Goal: Transaction & Acquisition: Purchase product/service

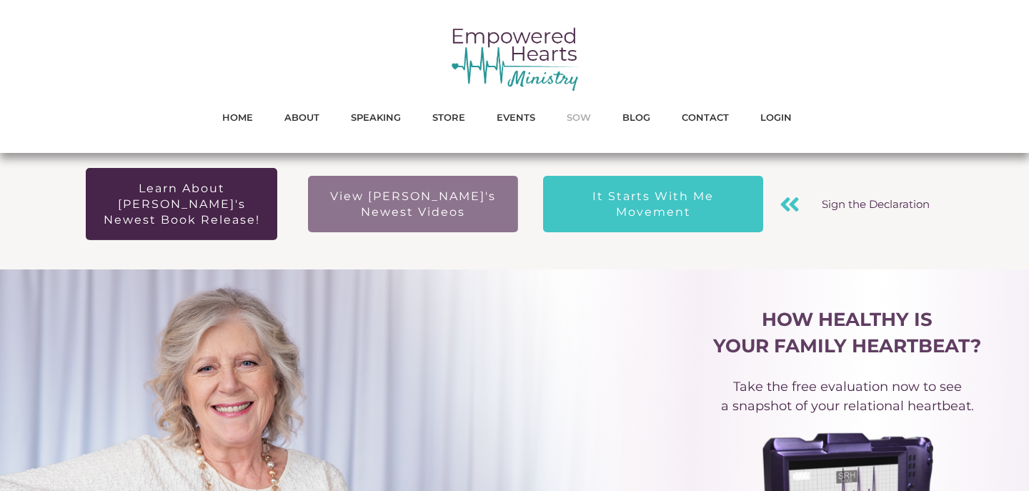
click at [576, 114] on span "SOW" at bounding box center [579, 117] width 24 height 19
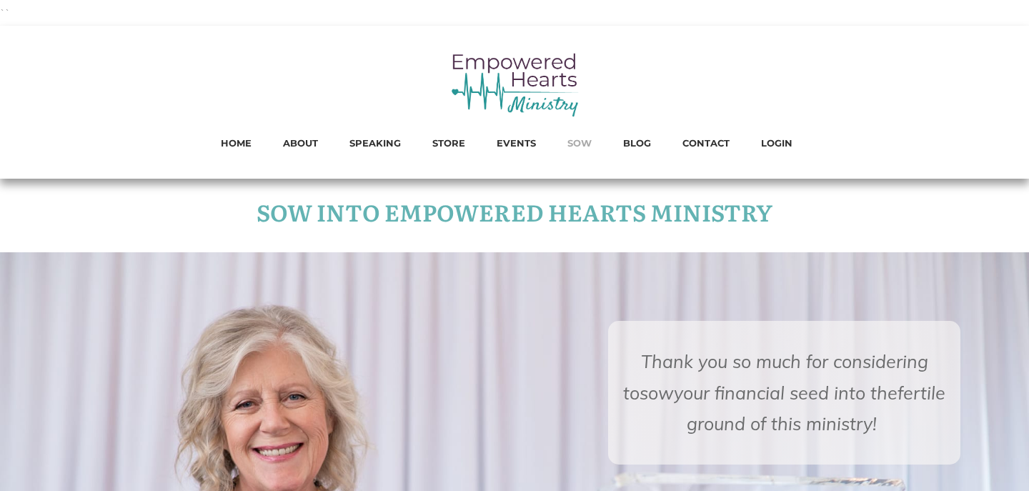
click at [582, 139] on span "SOW" at bounding box center [580, 143] width 24 height 19
click at [575, 144] on span "SOW" at bounding box center [580, 143] width 24 height 19
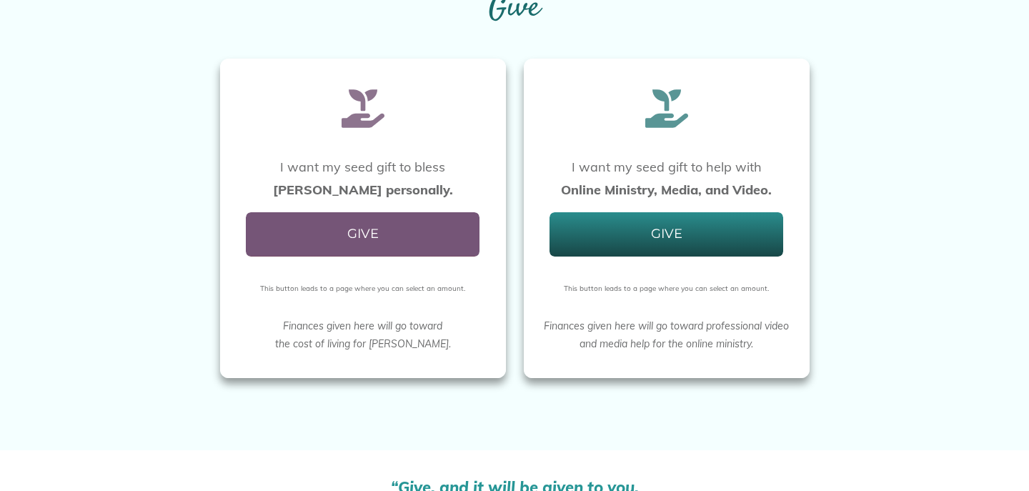
scroll to position [1164, 0]
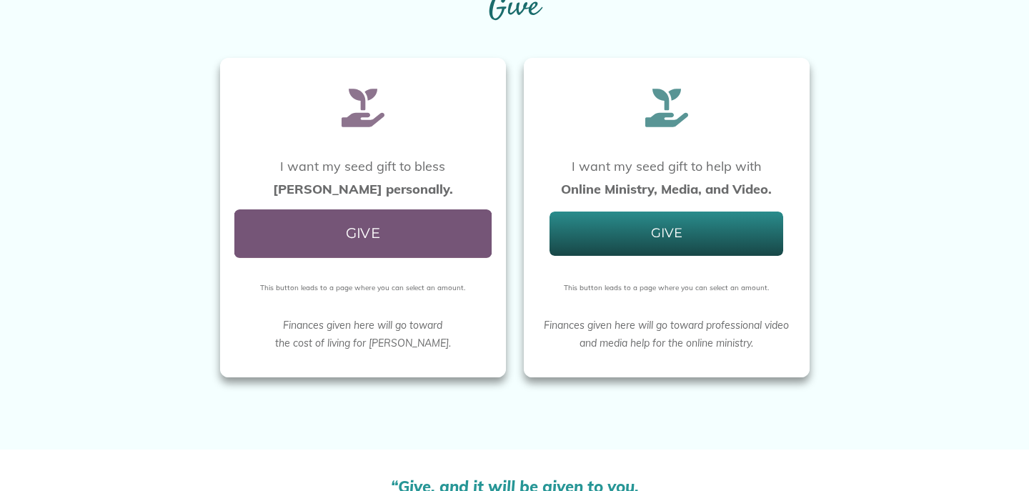
click at [327, 231] on link "GIVE" at bounding box center [362, 233] width 257 height 49
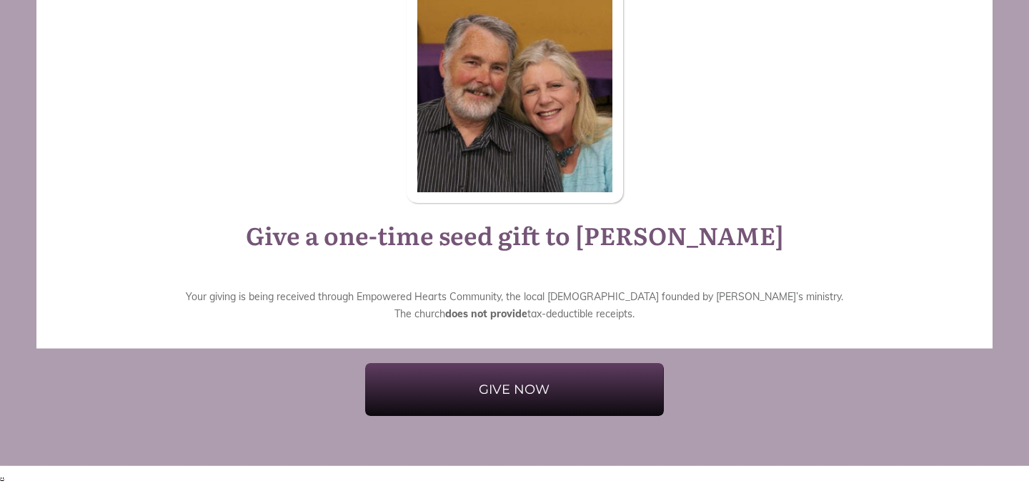
scroll to position [232, 0]
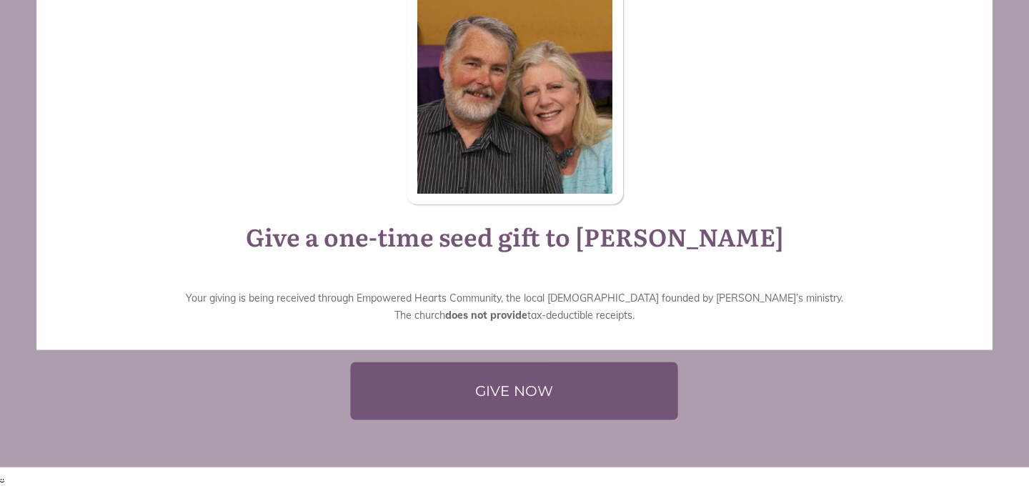
click at [485, 397] on span "GIVE NOW" at bounding box center [515, 391] width 281 height 30
